Goal: Task Accomplishment & Management: Manage account settings

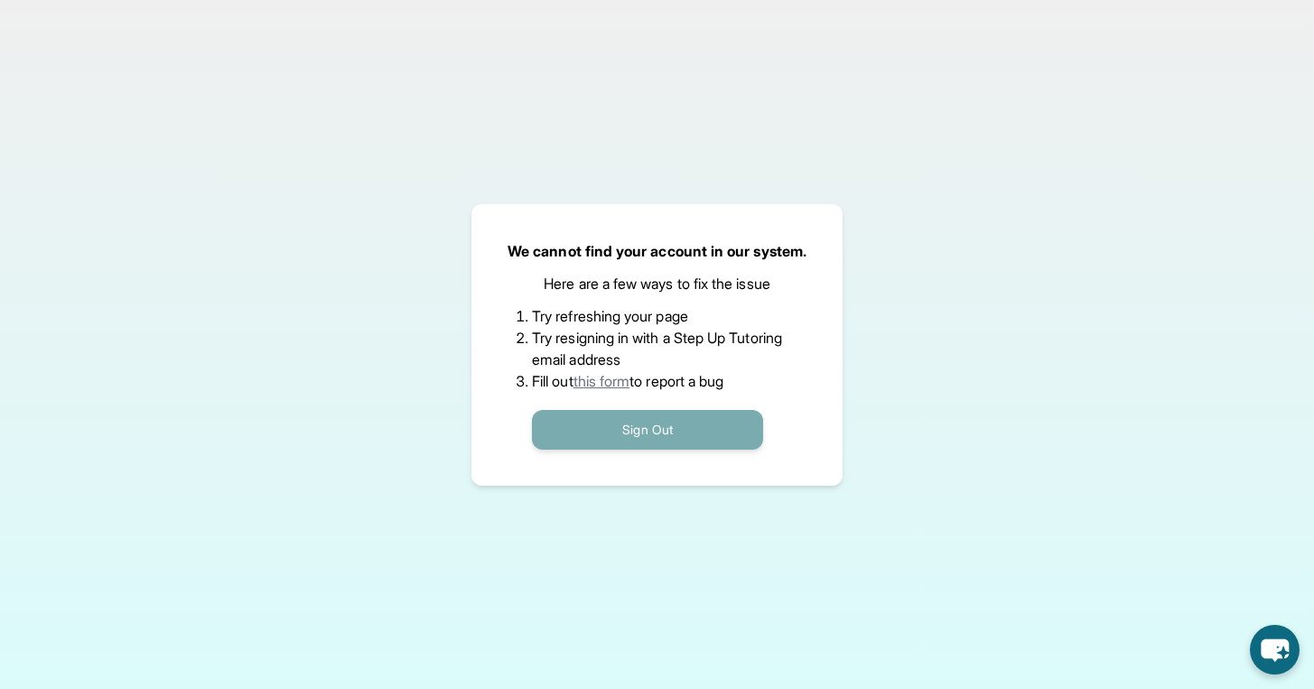
click at [690, 425] on button "Sign Out" at bounding box center [647, 430] width 231 height 40
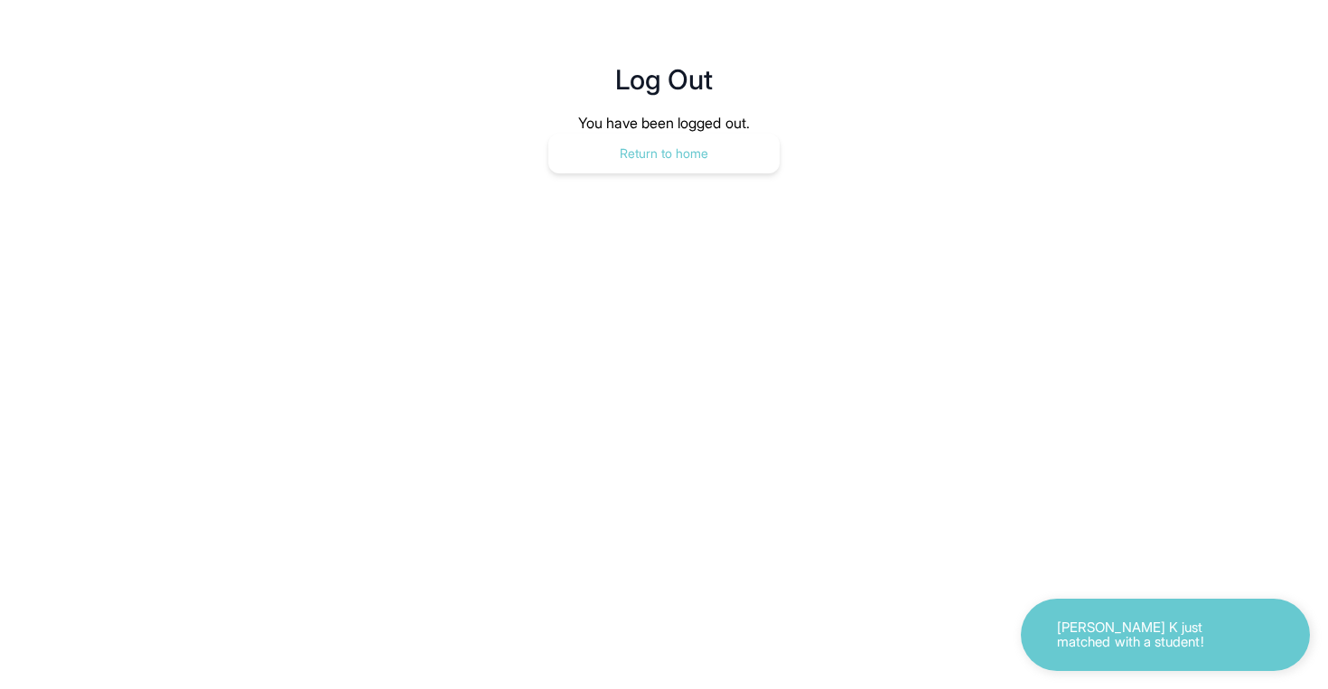
click at [668, 159] on button "Return to home" at bounding box center [663, 154] width 231 height 40
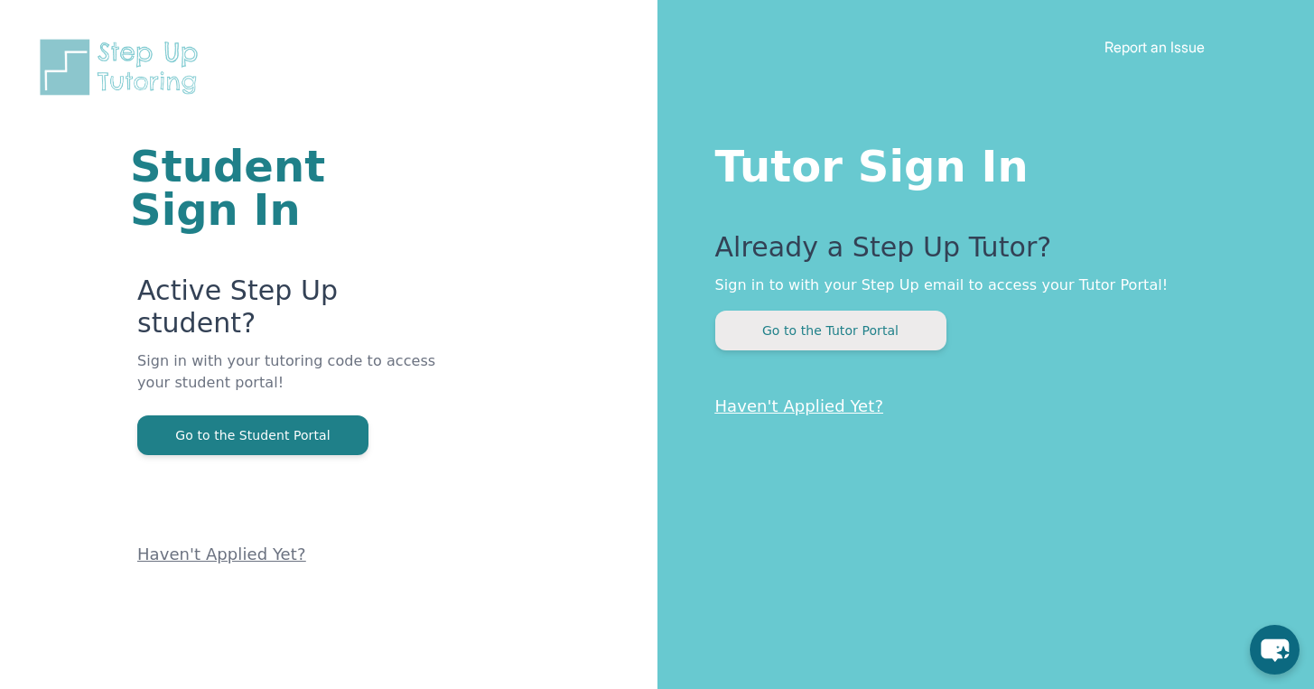
click at [818, 335] on button "Go to the Tutor Portal" at bounding box center [830, 331] width 231 height 40
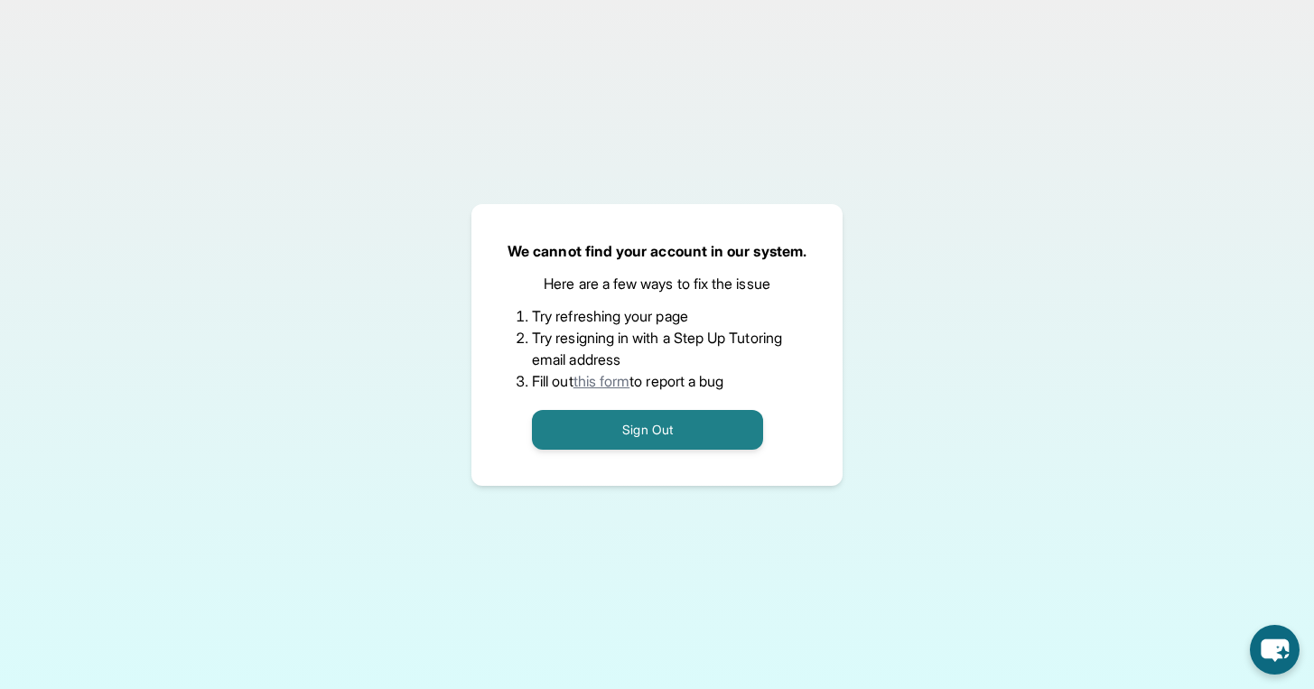
click at [937, 232] on div "We cannot find your account in our system. Here are a few ways to fix the issue…" at bounding box center [657, 344] width 1314 height 689
